Goal: Navigation & Orientation: Find specific page/section

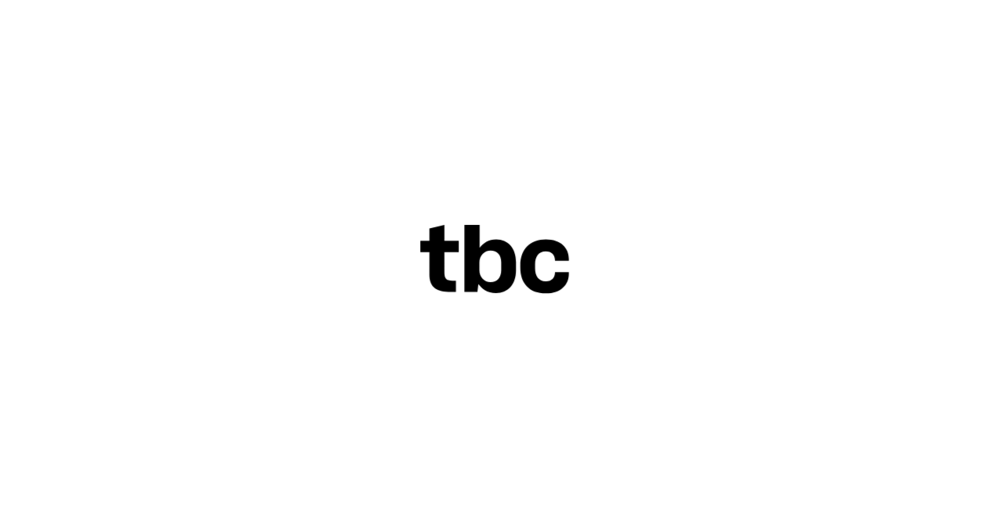
scroll to position [21, 0]
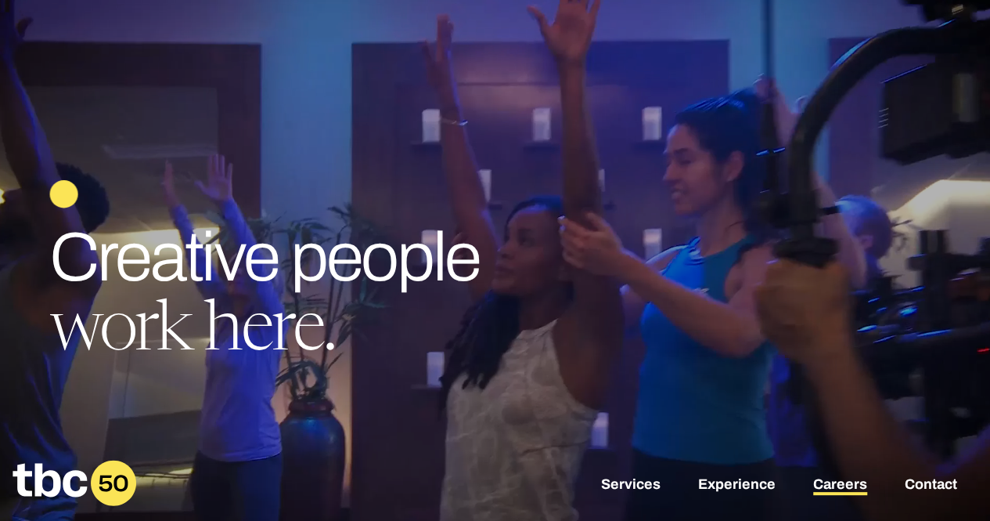
click at [824, 482] on link "Careers" at bounding box center [841, 485] width 54 height 19
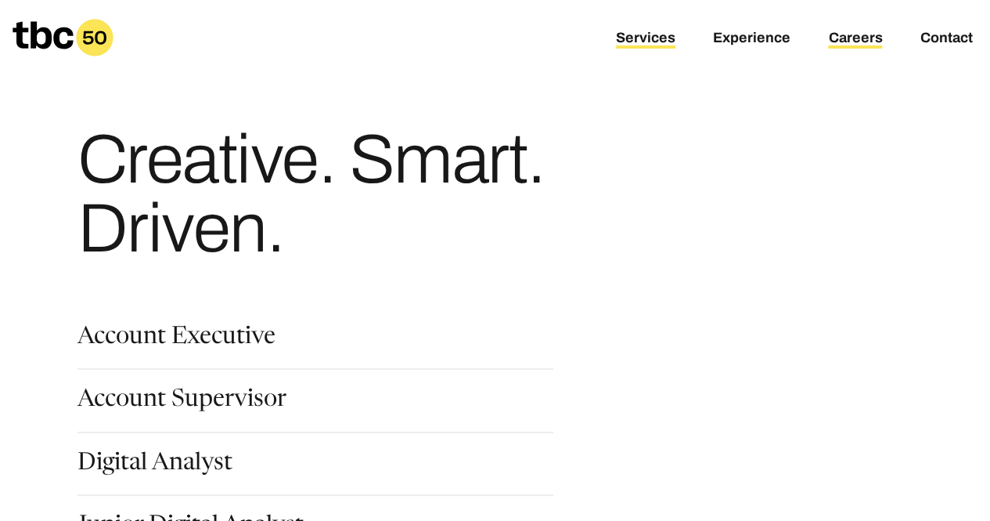
click at [648, 40] on link "Services" at bounding box center [646, 39] width 60 height 19
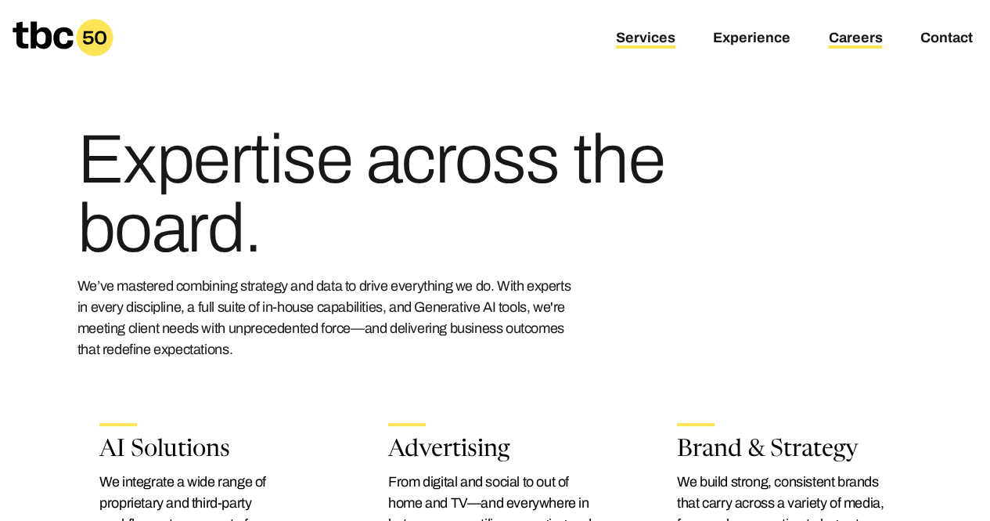
click at [860, 45] on link "Careers" at bounding box center [855, 39] width 54 height 19
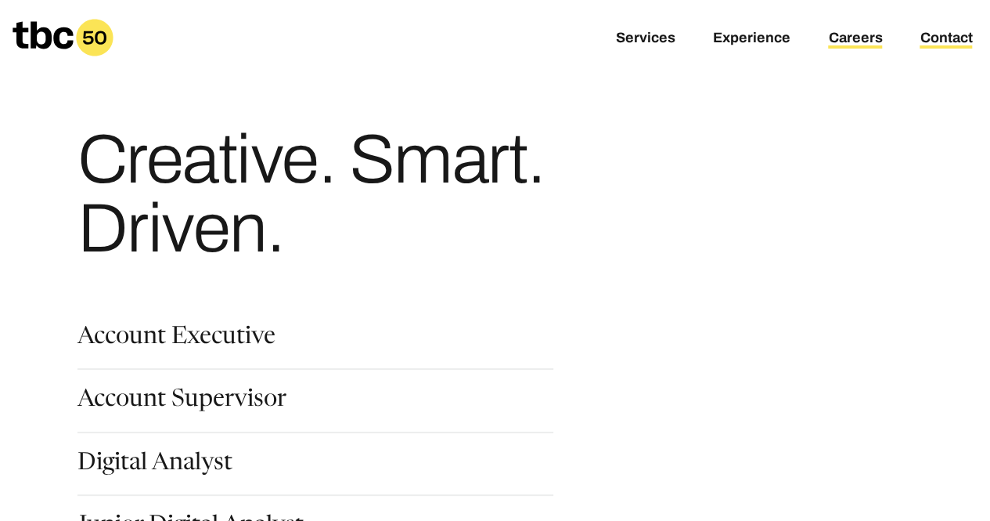
click at [951, 33] on link "Contact" at bounding box center [946, 39] width 52 height 19
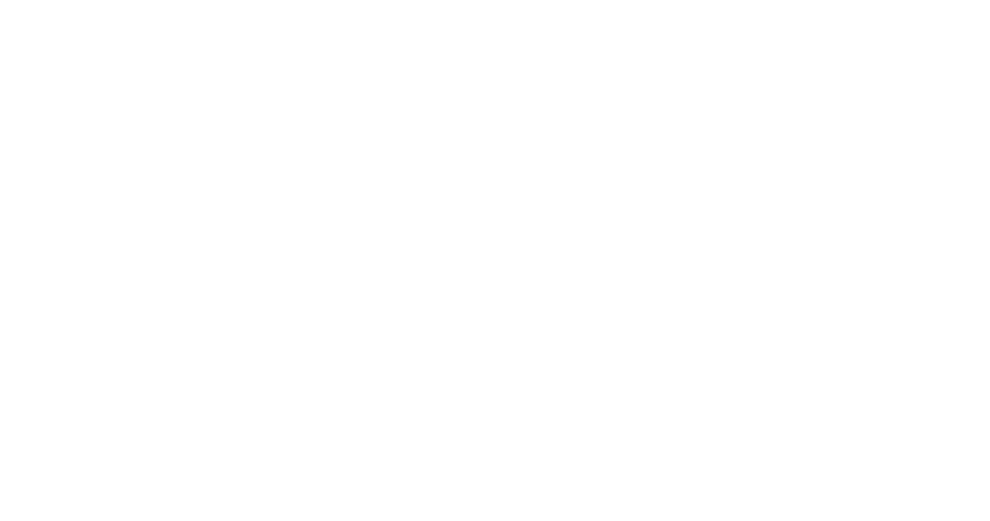
scroll to position [21, 0]
